Goal: Navigation & Orientation: Find specific page/section

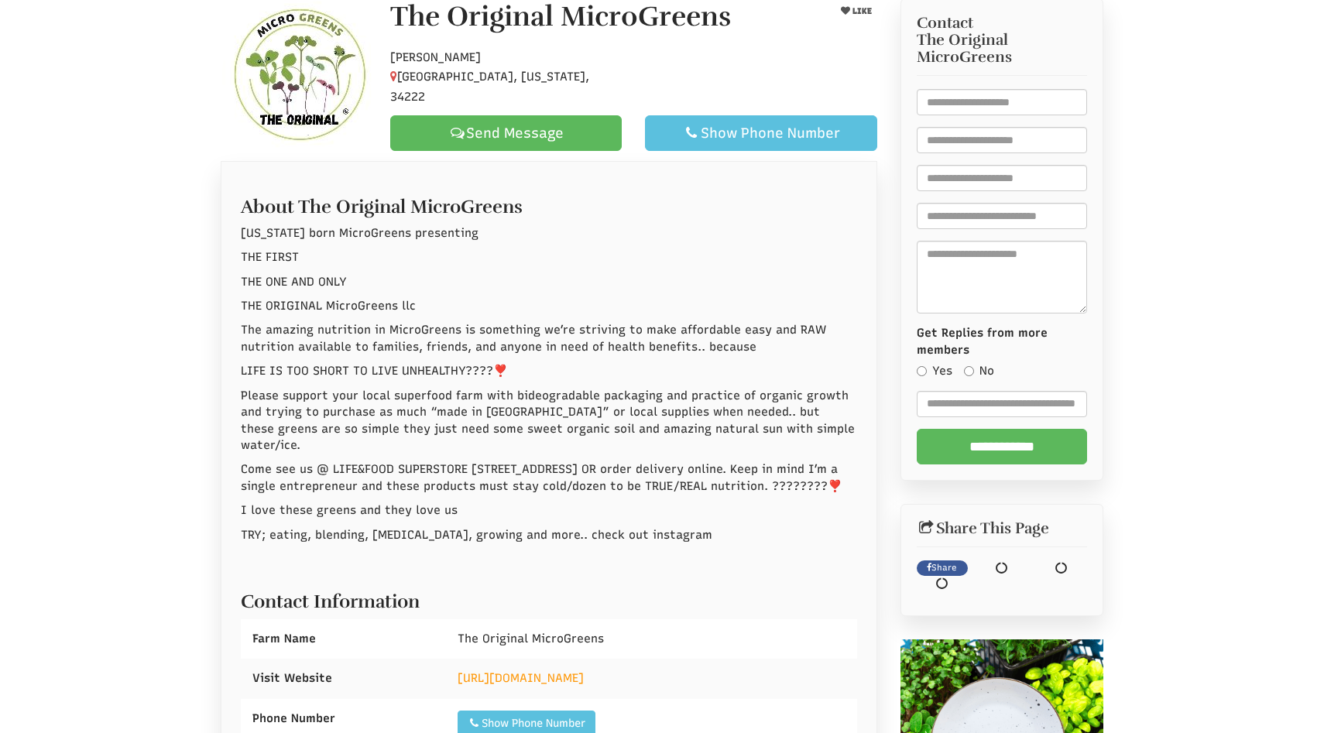
scroll to position [204, 0]
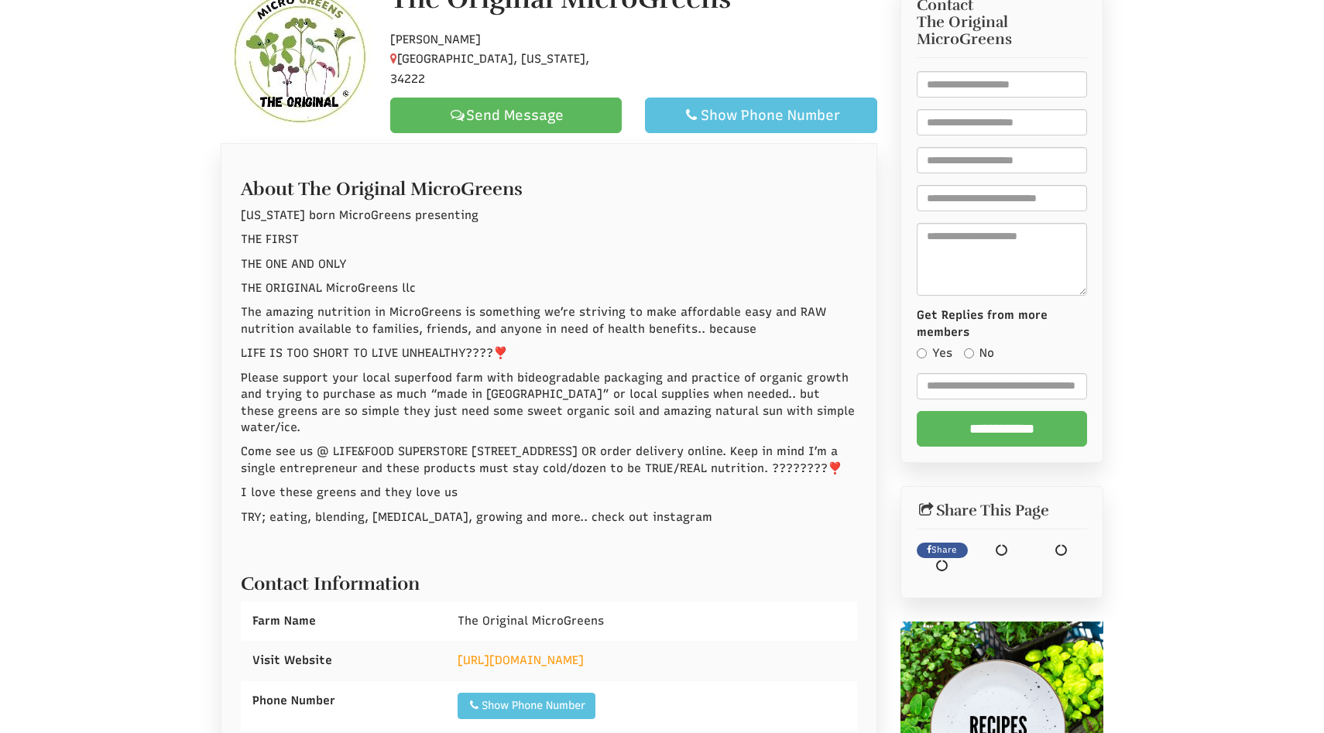
select select "Language Translate Widget"
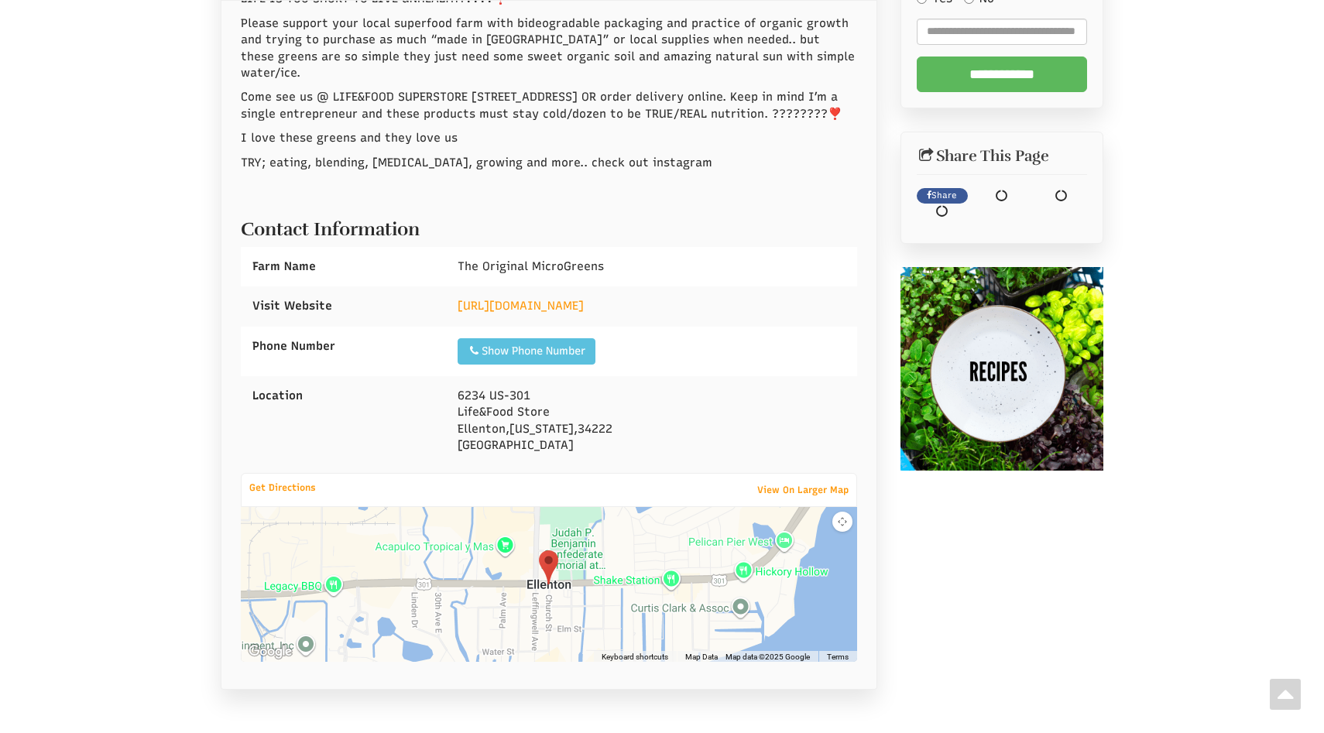
scroll to position [0, 0]
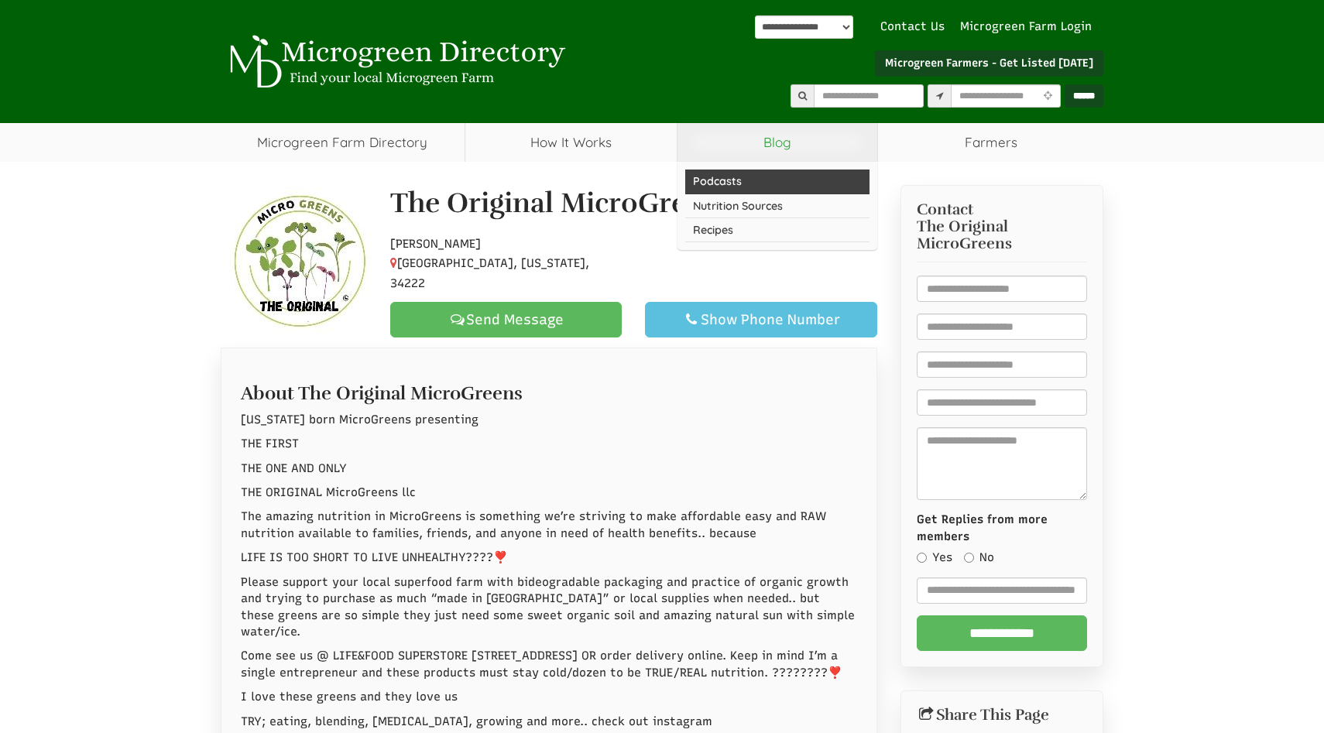
click at [712, 181] on link "Podcasts" at bounding box center [777, 182] width 185 height 24
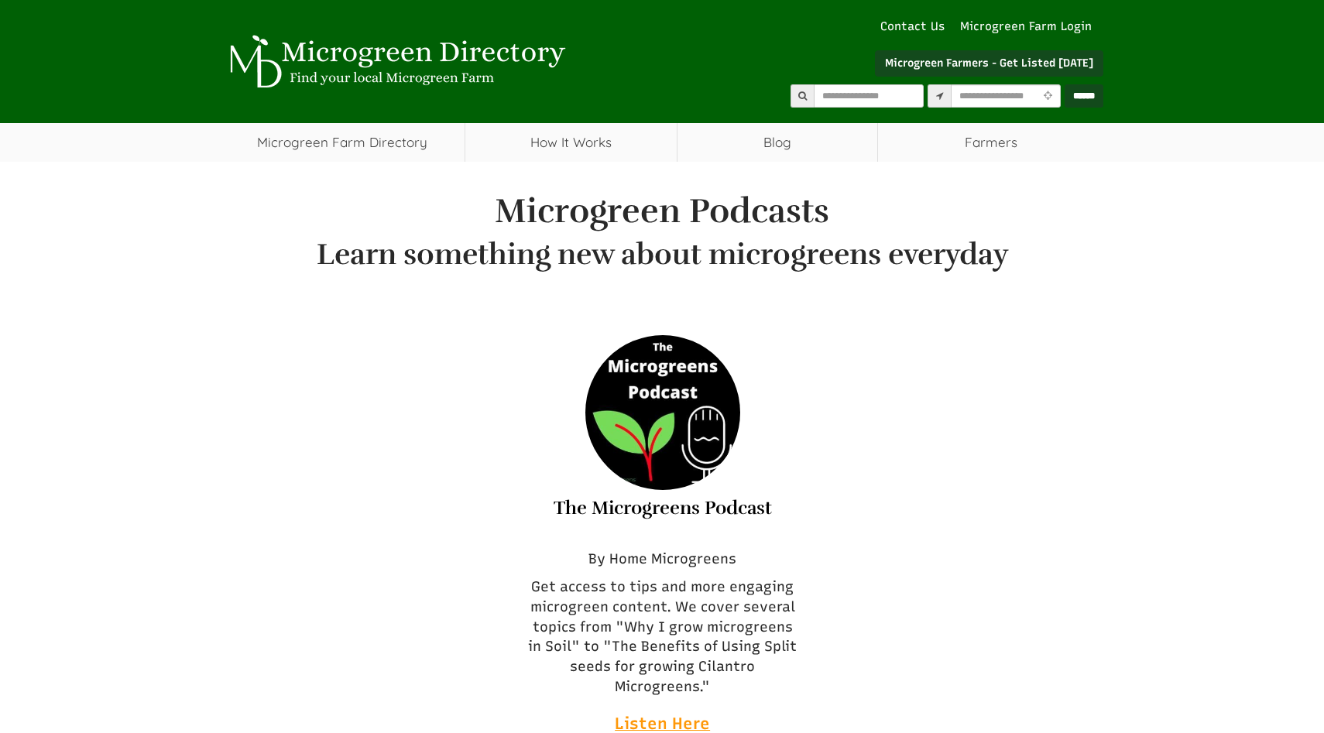
select select "Language Translate Widget"
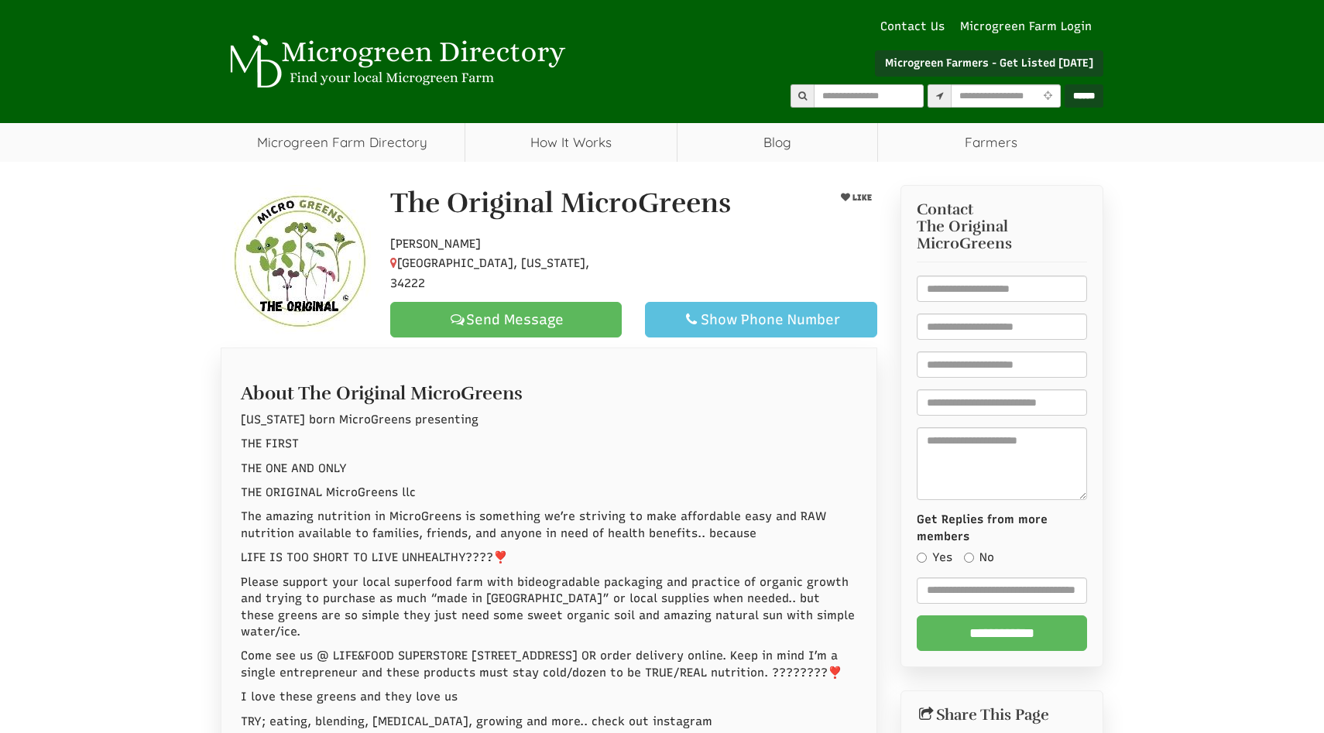
select select "Language Translate Widget"
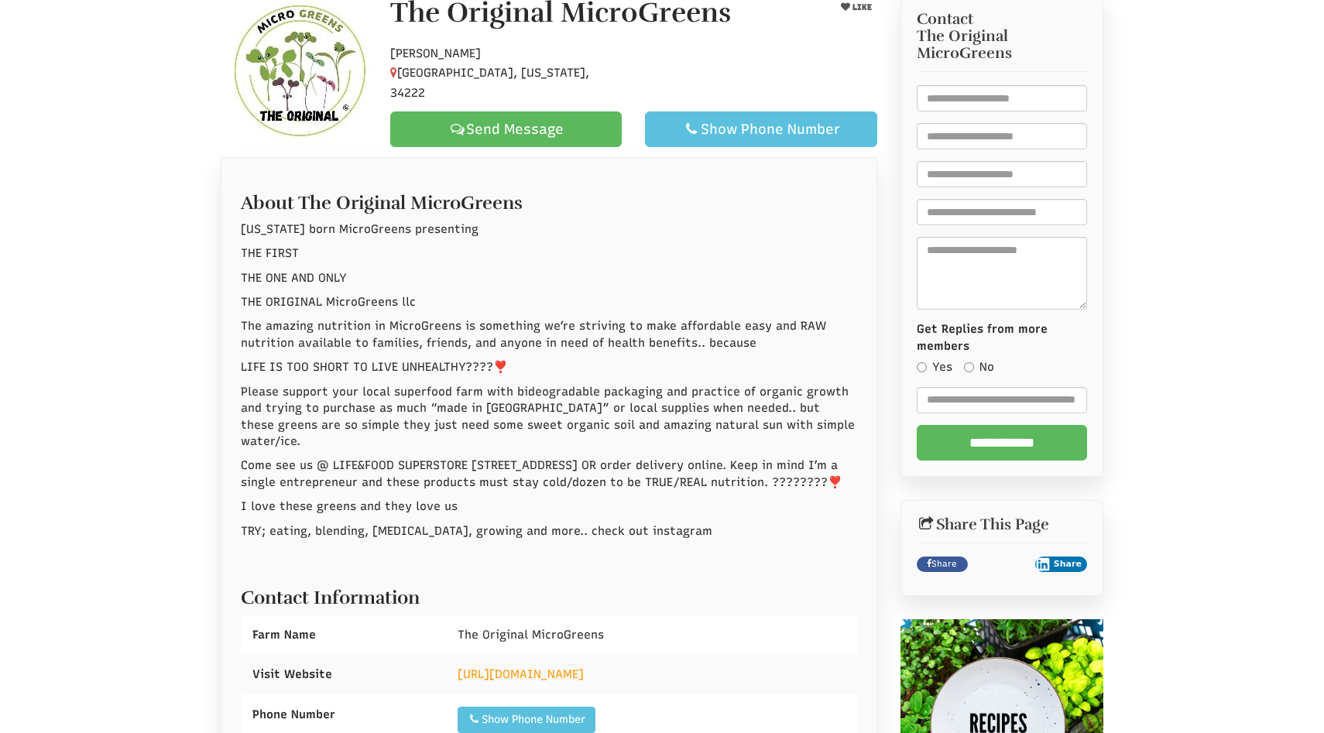
scroll to position [160, 0]
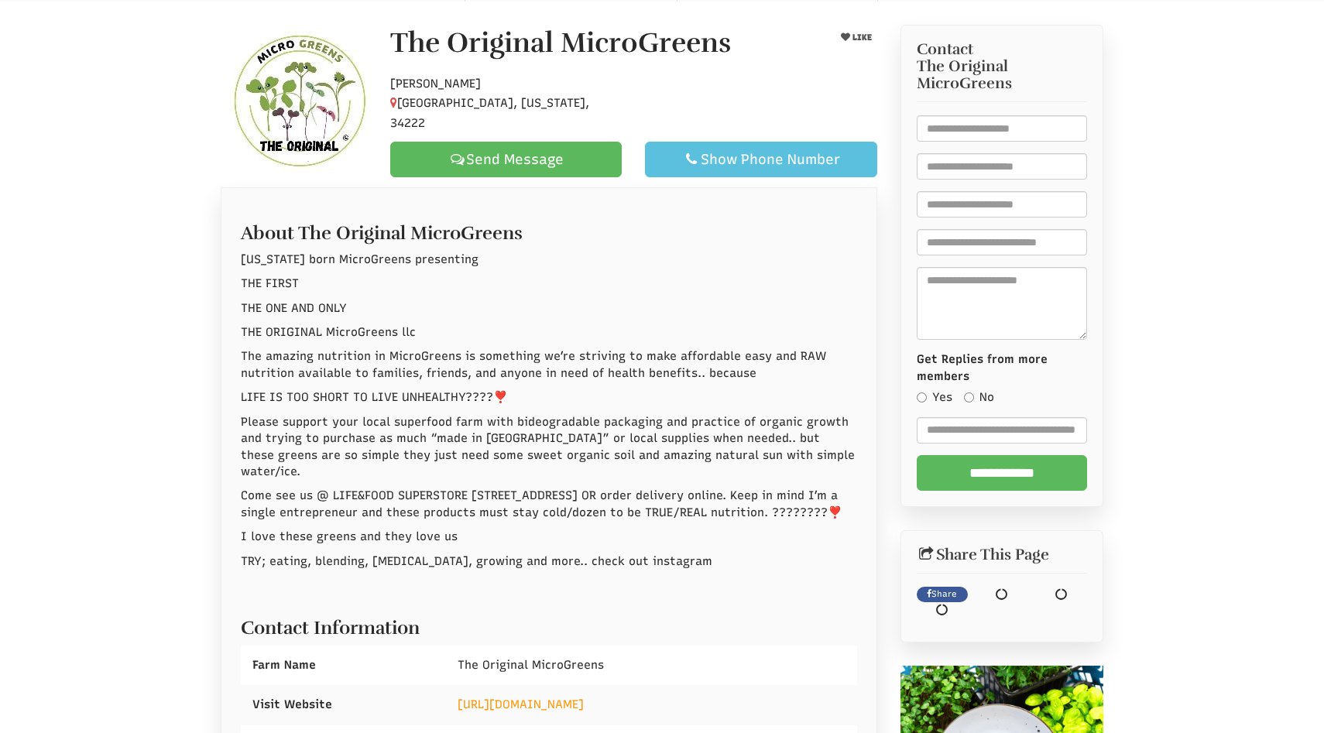
select select "Language Translate Widget"
